Goal: Contribute content

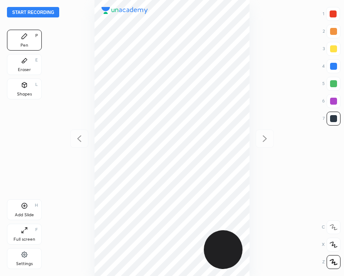
scroll to position [276, 205]
click at [30, 17] on button "Start recording" at bounding box center [33, 12] width 52 height 10
click at [26, 205] on icon at bounding box center [24, 205] width 7 height 7
click at [80, 141] on icon at bounding box center [79, 138] width 4 height 7
click at [265, 145] on div at bounding box center [265, 138] width 18 height 18
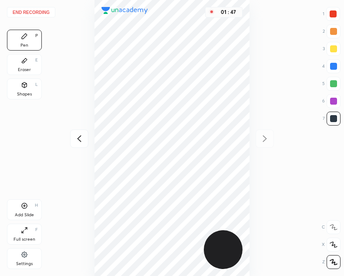
click at [77, 140] on icon at bounding box center [79, 138] width 10 height 10
click at [264, 138] on icon at bounding box center [265, 138] width 10 height 10
click at [79, 136] on icon at bounding box center [79, 138] width 10 height 10
click at [265, 138] on icon at bounding box center [265, 138] width 10 height 10
click at [76, 142] on icon at bounding box center [79, 138] width 10 height 10
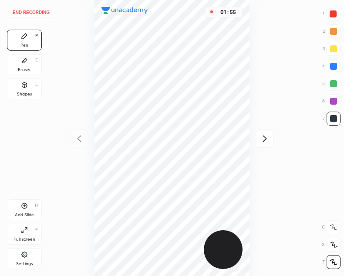
click at [266, 138] on icon at bounding box center [265, 138] width 4 height 7
click at [24, 215] on div "Add Slide" at bounding box center [24, 215] width 19 height 4
click at [81, 135] on icon at bounding box center [79, 138] width 10 height 10
click at [263, 143] on icon at bounding box center [265, 138] width 10 height 10
click at [33, 10] on button "End recording" at bounding box center [31, 12] width 48 height 10
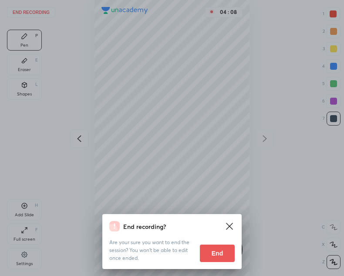
click at [213, 255] on button "End" at bounding box center [217, 252] width 35 height 17
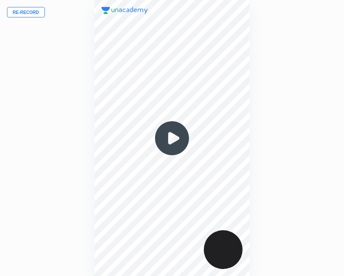
click at [177, 138] on img at bounding box center [172, 138] width 42 height 42
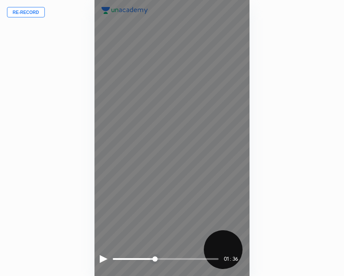
click at [103, 259] on div at bounding box center [104, 259] width 8 height 8
